Goal: Find contact information

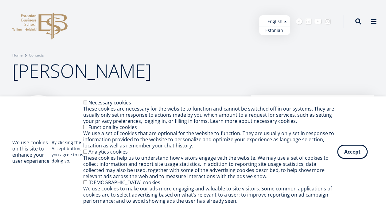
click at [279, 22] on ul "Estonian English" at bounding box center [274, 25] width 31 height 20
click at [276, 32] on link "Estonian" at bounding box center [274, 30] width 31 height 9
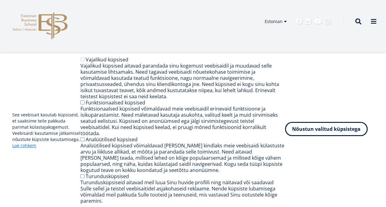
click at [310, 136] on button "Nõustun valitud küpsistega" at bounding box center [326, 129] width 83 height 14
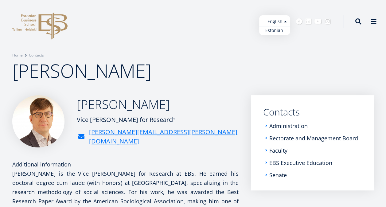
click at [275, 21] on ul "Estonian English" at bounding box center [274, 25] width 31 height 20
click at [271, 29] on link "Estonian" at bounding box center [274, 30] width 31 height 9
